Goal: Information Seeking & Learning: Learn about a topic

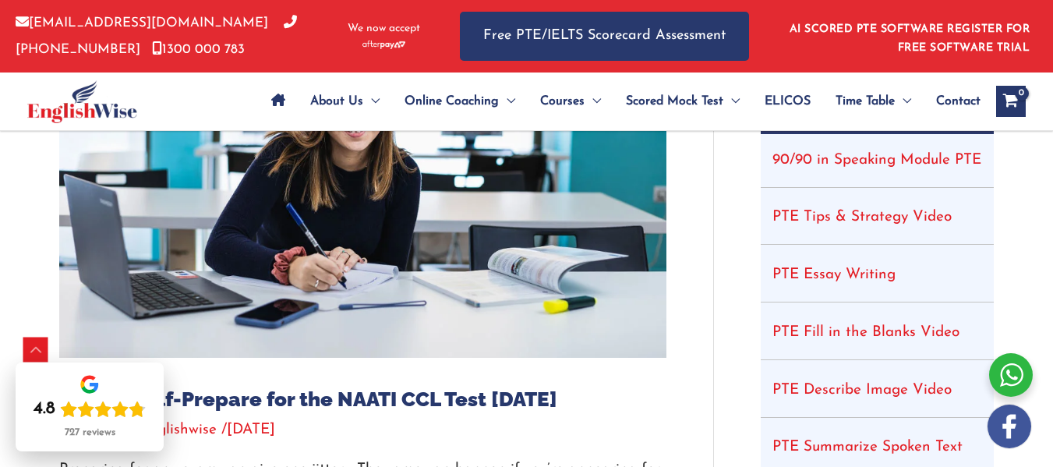
scroll to position [329, 0]
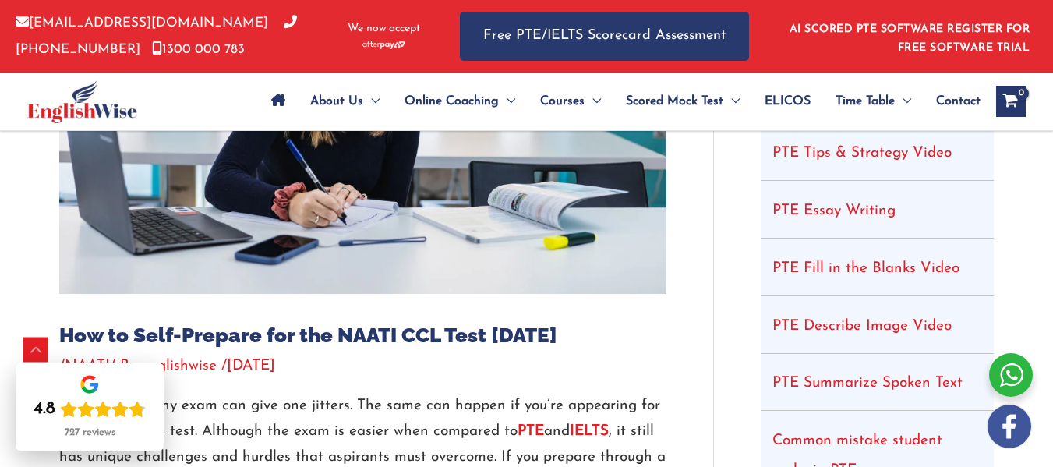
click at [824, 203] on link "PTE Essay Writing" at bounding box center [833, 210] width 123 height 15
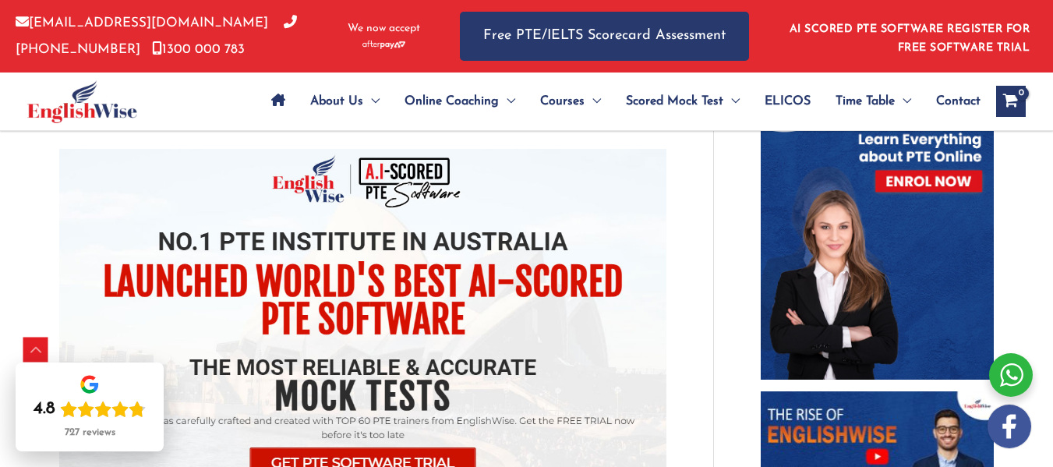
scroll to position [0, 0]
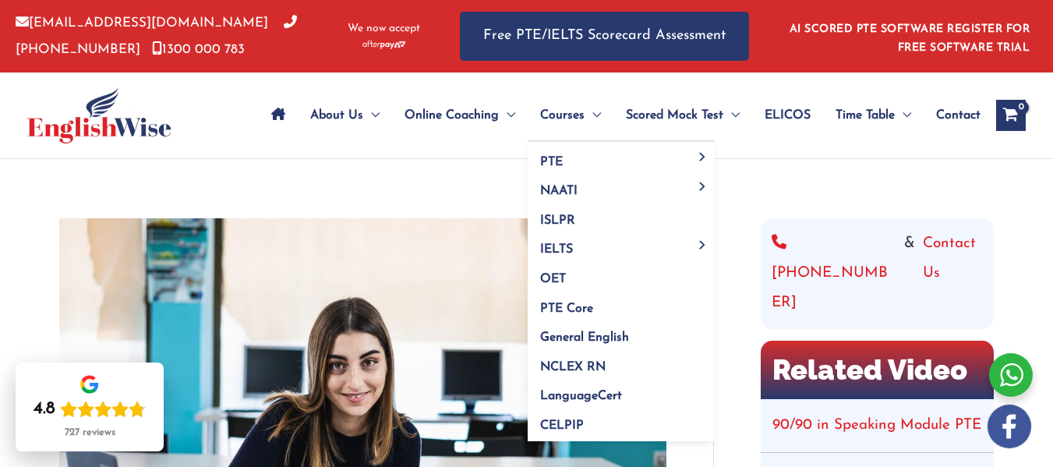
click at [588, 112] on span "Menu Toggle" at bounding box center [593, 115] width 16 height 55
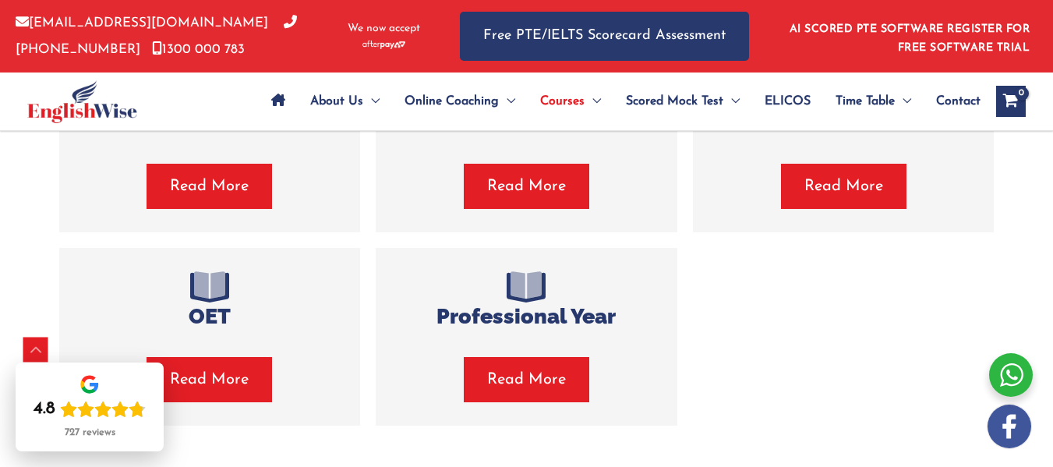
click at [535, 197] on span "Read More" at bounding box center [526, 186] width 79 height 22
